Goal: Information Seeking & Learning: Learn about a topic

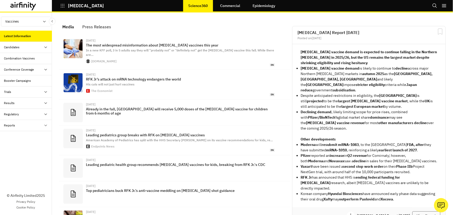
scroll to position [330, 152]
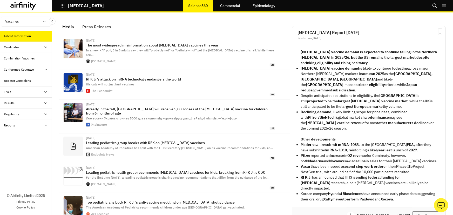
click at [67, 7] on button "COVID-19" at bounding box center [82, 5] width 44 height 9
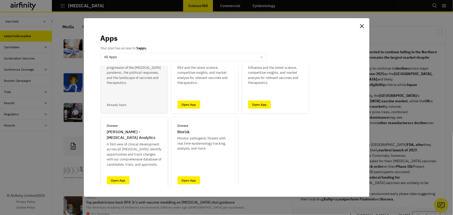
scroll to position [40, 0]
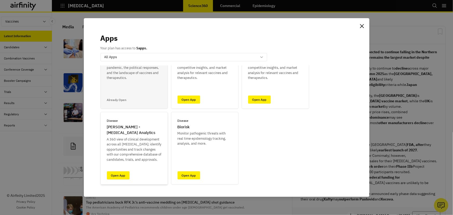
click at [122, 174] on link "Open App" at bounding box center [118, 175] width 23 height 8
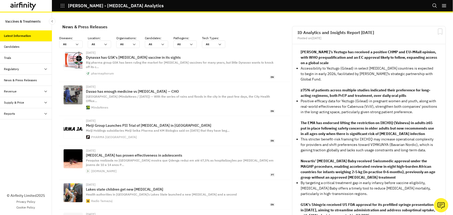
scroll to position [343, 152]
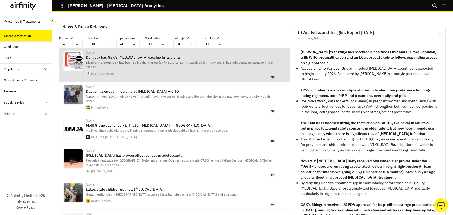
click at [165, 71] on div "pharmaphorum" at bounding box center [180, 73] width 189 height 4
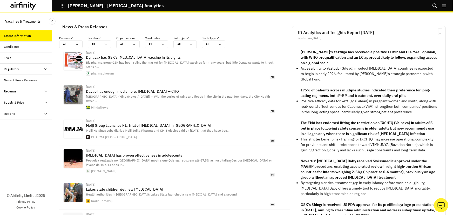
click at [24, 113] on div "Reports" at bounding box center [28, 113] width 48 height 5
click at [18, 124] on div "Reports" at bounding box center [13, 125] width 11 height 5
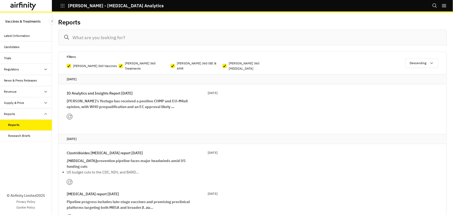
click at [27, 138] on div "Research Briefs" at bounding box center [26, 135] width 52 height 11
